Goal: Task Accomplishment & Management: Manage account settings

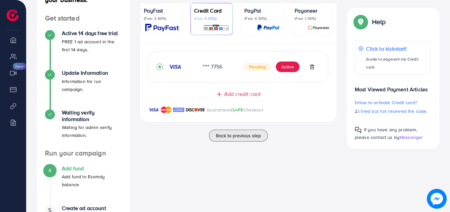
scroll to position [97, 0]
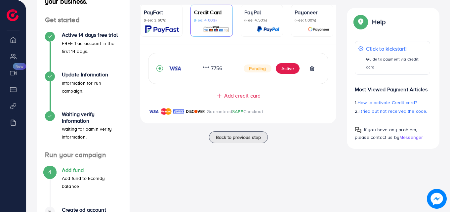
click at [221, 69] on div "**** 7756" at bounding box center [217, 68] width 41 height 8
click at [293, 70] on button "Active" at bounding box center [288, 68] width 24 height 11
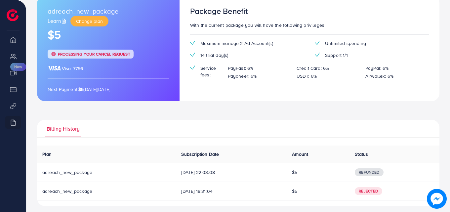
scroll to position [110, 0]
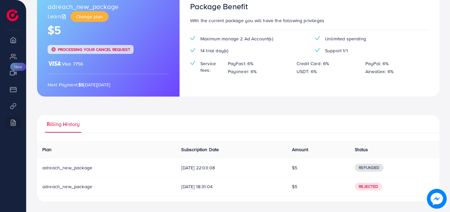
click at [86, 50] on span "Processing your cancel request" at bounding box center [94, 50] width 72 height 6
click at [89, 18] on span "Change plan" at bounding box center [89, 16] width 27 height 7
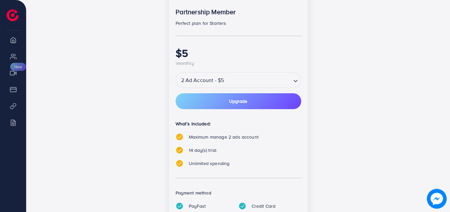
scroll to position [148, 0]
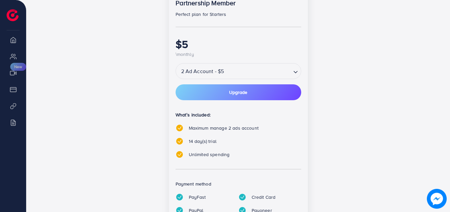
click at [223, 71] on div "2 Ad Account - $5" at bounding box center [233, 71] width 115 height 12
click at [232, 94] on div "popular Partnership Member Perfect plan for Starters $5 \monthly 2 Ad Account -…" at bounding box center [238, 107] width 139 height 266
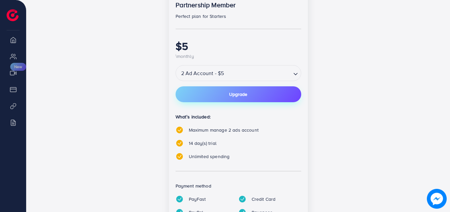
scroll to position [130, 0]
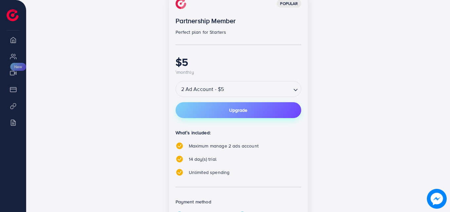
click at [238, 116] on button "Upgrade" at bounding box center [238, 110] width 126 height 16
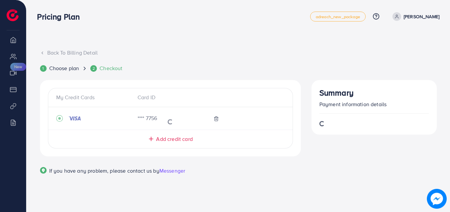
scroll to position [0, 0]
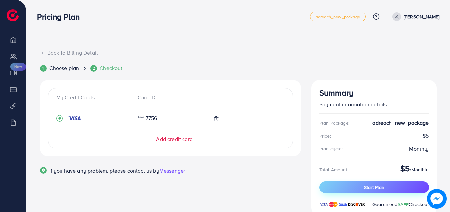
click at [361, 185] on button "Start Plan" at bounding box center [373, 187] width 109 height 12
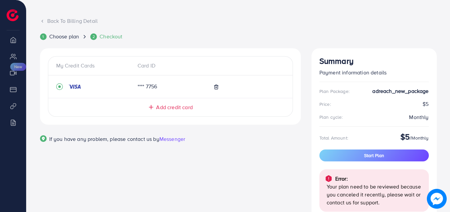
scroll to position [28, 0]
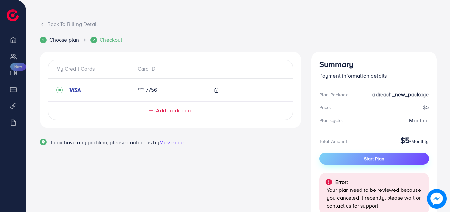
click at [370, 160] on span "Start Plan" at bounding box center [374, 158] width 20 height 7
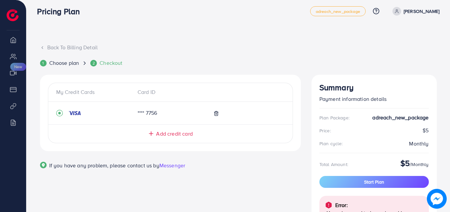
scroll to position [0, 0]
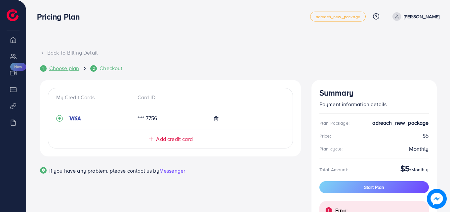
click at [77, 66] on span "Choose plan" at bounding box center [64, 68] width 30 height 8
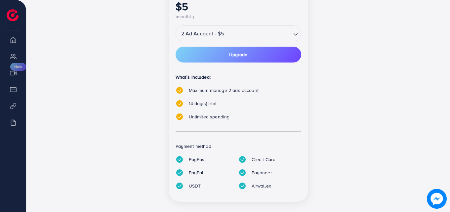
scroll to position [194, 0]
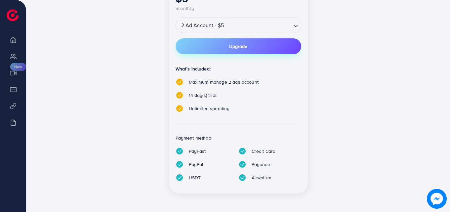
click at [203, 45] on button "Upgrade" at bounding box center [238, 46] width 126 height 16
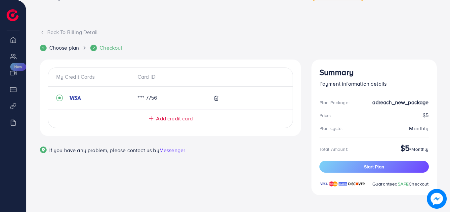
scroll to position [22, 0]
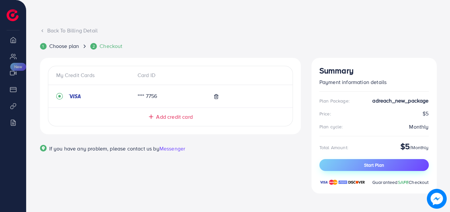
click at [345, 159] on button "Start Plan" at bounding box center [373, 165] width 109 height 12
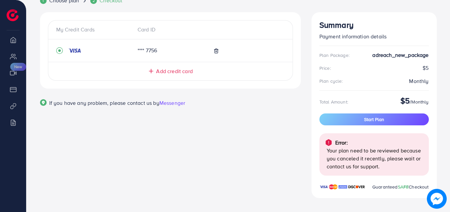
scroll to position [72, 0]
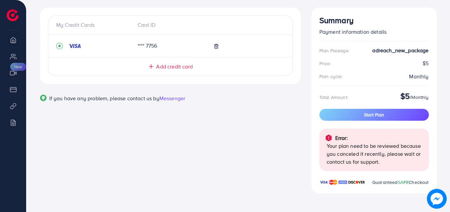
click at [354, 145] on p "Your plan need to be reviewed because you canceled it recently, please wait or …" at bounding box center [374, 154] width 97 height 24
